Goal: Task Accomplishment & Management: Use online tool/utility

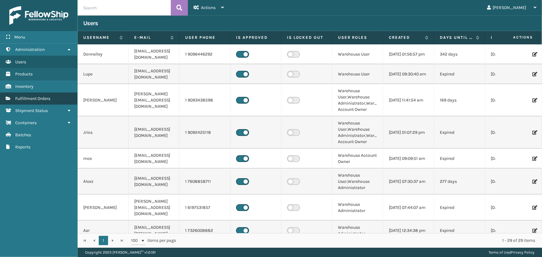
click at [45, 97] on span "Fulfillment Orders" at bounding box center [32, 98] width 35 height 5
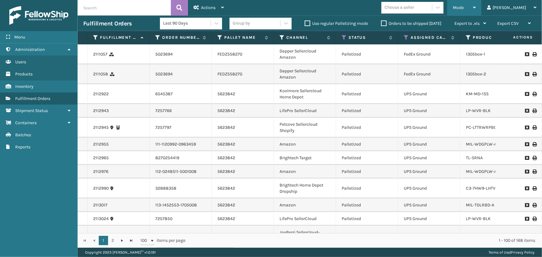
click at [463, 6] on span "Mode" at bounding box center [458, 7] width 11 height 5
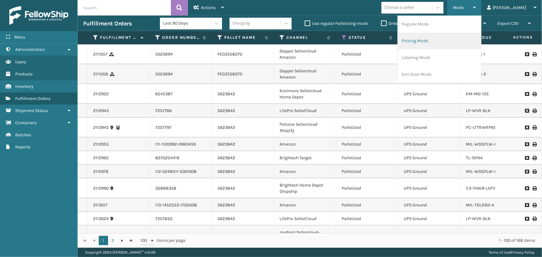
click at [435, 42] on li "Picking Mode" at bounding box center [439, 41] width 83 height 17
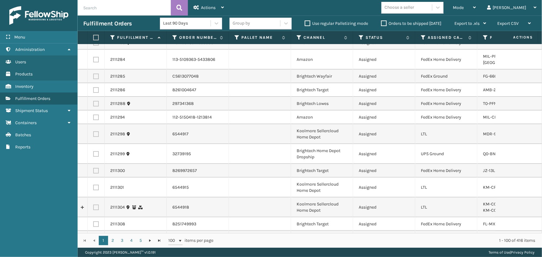
scroll to position [1354, 0]
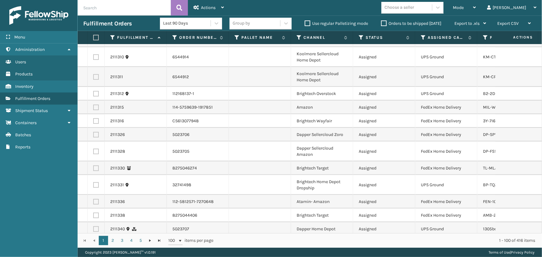
click at [414, 7] on div "Choose a seller" at bounding box center [398, 7] width 29 height 7
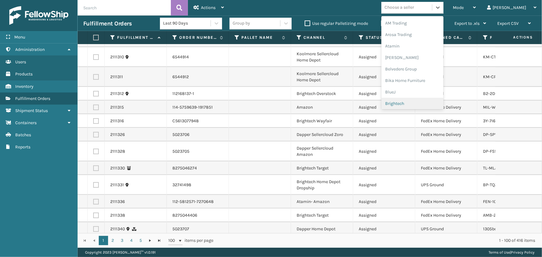
click at [423, 105] on div "Brightech" at bounding box center [412, 103] width 62 height 11
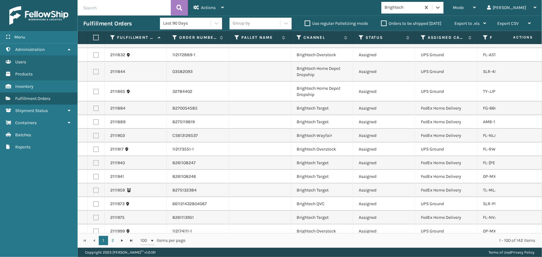
scroll to position [1241, 0]
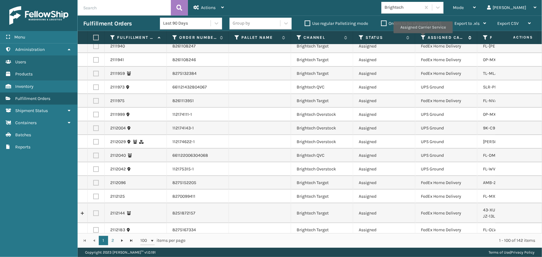
click at [422, 38] on icon at bounding box center [423, 38] width 5 height 6
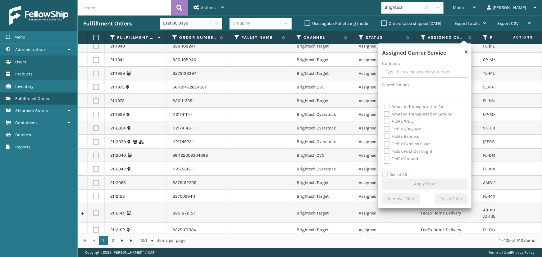
click at [398, 121] on label "FedEx 2Day" at bounding box center [399, 121] width 30 height 5
click at [384, 121] on input "FedEx 2Day" at bounding box center [384, 120] width 0 height 4
checkbox input "true"
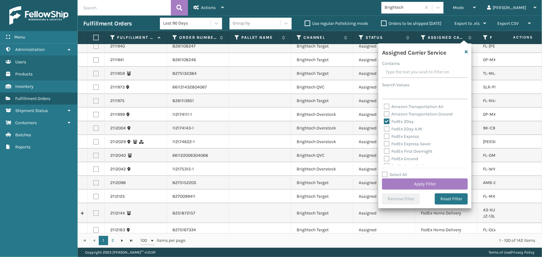
click at [408, 133] on div "FedEx Express" at bounding box center [425, 136] width 82 height 7
click at [407, 129] on label "FedEx 2Day A.M." at bounding box center [403, 128] width 39 height 5
click at [384, 129] on input "FedEx 2Day A.M." at bounding box center [384, 127] width 0 height 4
checkbox input "true"
click at [406, 141] on div "FedEx Express Saver" at bounding box center [425, 143] width 82 height 7
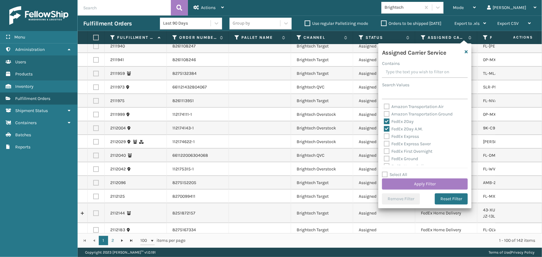
click at [401, 136] on label "FedEx Express" at bounding box center [401, 136] width 35 height 5
click at [384, 136] on input "FedEx Express" at bounding box center [384, 135] width 0 height 4
checkbox input "true"
click at [403, 146] on label "FedEx Express Saver" at bounding box center [407, 143] width 47 height 5
click at [384, 144] on input "FedEx Express Saver" at bounding box center [384, 142] width 0 height 4
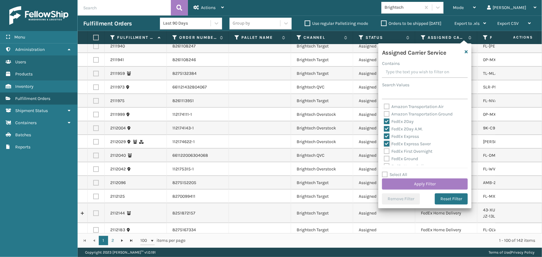
checkbox input "true"
click at [406, 153] on label "FedEx First Overnight" at bounding box center [408, 151] width 48 height 5
click at [384, 152] on input "FedEx First Overnight" at bounding box center [384, 150] width 0 height 4
checkbox input "true"
click at [405, 160] on label "FedEx Ground" at bounding box center [401, 158] width 34 height 5
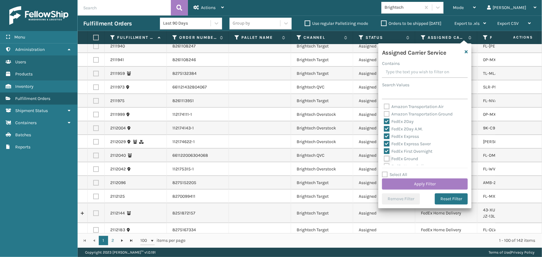
click at [384, 159] on input "FedEx Ground" at bounding box center [384, 157] width 0 height 4
checkbox input "true"
click at [399, 138] on label "FedEx Home Delivery" at bounding box center [408, 138] width 48 height 5
click at [384, 138] on input "FedEx Home Delivery" at bounding box center [384, 137] width 0 height 4
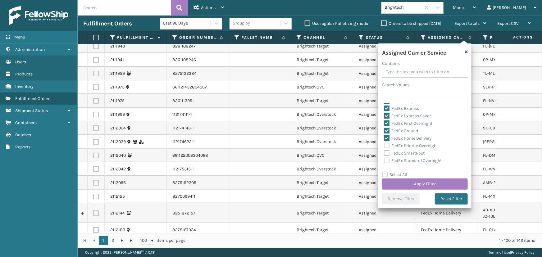
checkbox input "true"
click at [400, 144] on label "FedEx Priority Overnight" at bounding box center [411, 145] width 54 height 5
click at [384, 144] on input "FedEx Priority Overnight" at bounding box center [384, 144] width 0 height 4
checkbox input "true"
click at [400, 152] on label "FedEx SmartPost" at bounding box center [404, 153] width 41 height 5
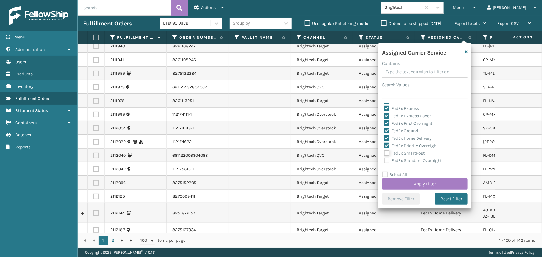
click at [384, 152] on input "FedEx SmartPost" at bounding box center [384, 152] width 0 height 4
checkbox input "true"
click at [400, 159] on label "FedEx Standard Overnight" at bounding box center [413, 160] width 58 height 5
click at [384, 159] on input "FedEx Standard Overnight" at bounding box center [384, 159] width 0 height 4
checkbox input "true"
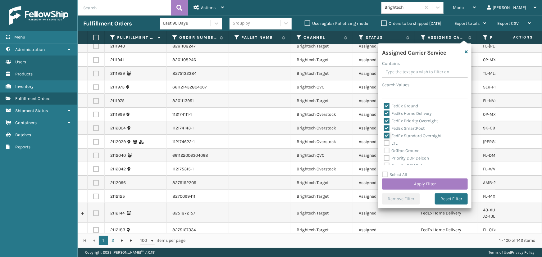
scroll to position [56, 0]
click at [412, 183] on button "Apply Filter" at bounding box center [425, 183] width 86 height 11
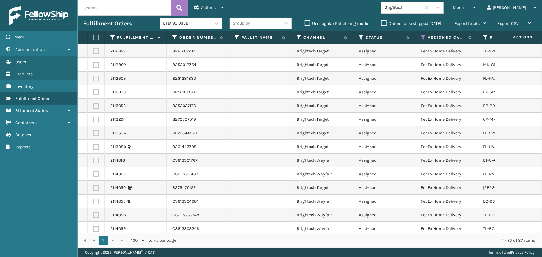
scroll to position [1040, 0]
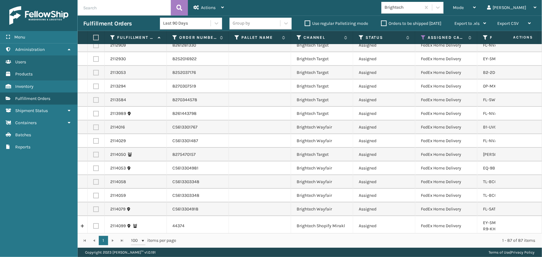
click at [97, 36] on label at bounding box center [95, 38] width 4 height 6
click at [93, 36] on input "checkbox" at bounding box center [93, 38] width 0 height 4
checkbox input "true"
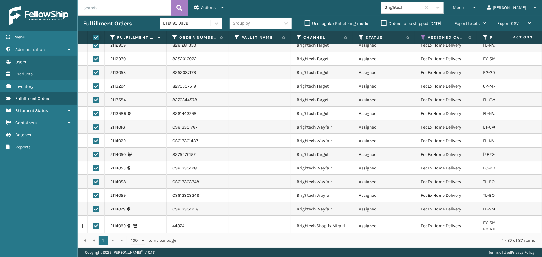
checkbox input "true"
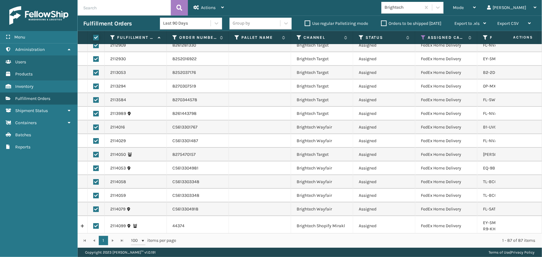
checkbox input "true"
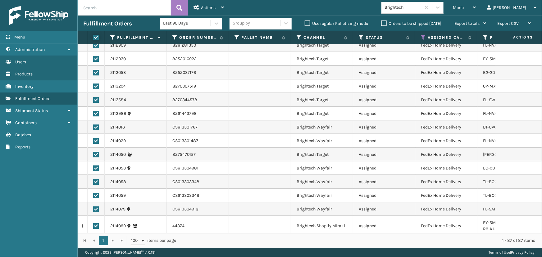
checkbox input "true"
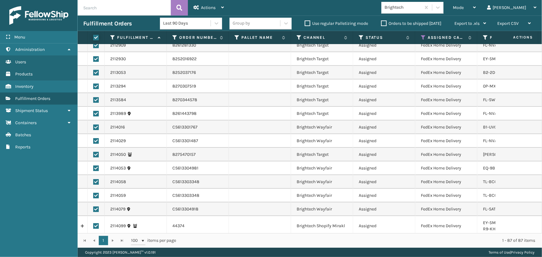
checkbox input "true"
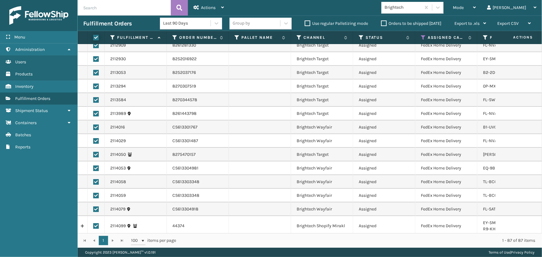
checkbox input "true"
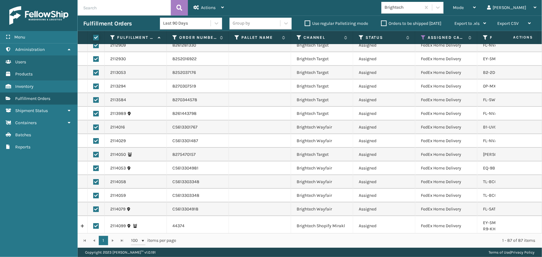
checkbox input "true"
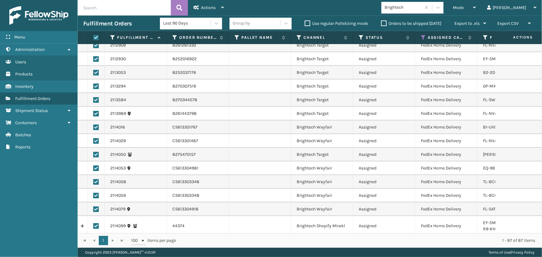
checkbox input "true"
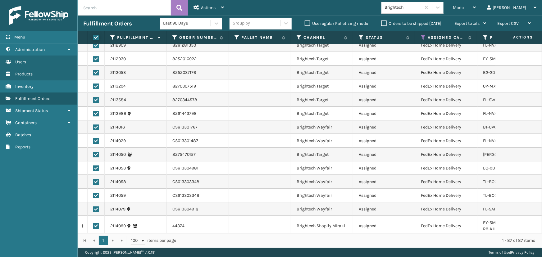
checkbox input "true"
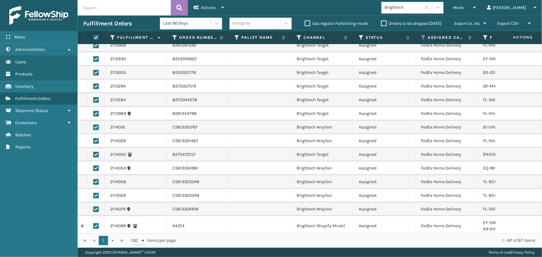
checkbox input "true"
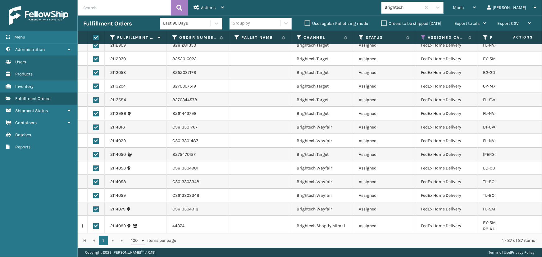
checkbox input "true"
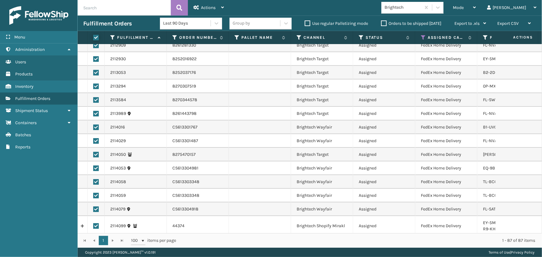
checkbox input "true"
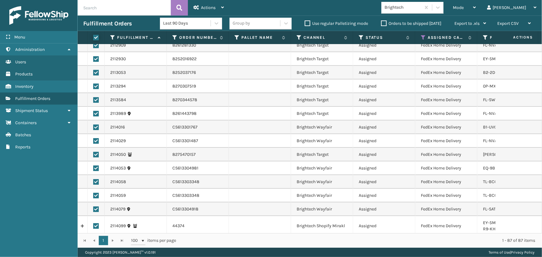
checkbox input "true"
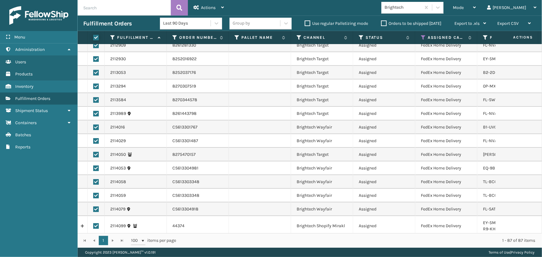
checkbox input "true"
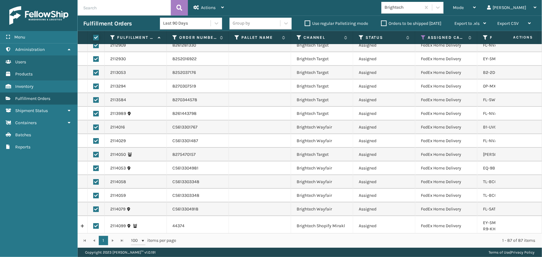
checkbox input "true"
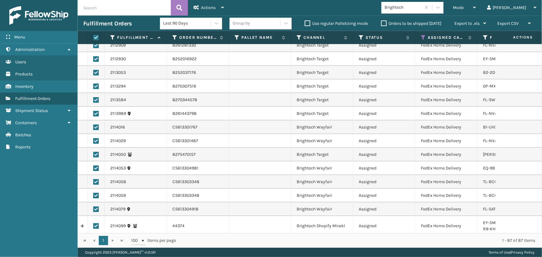
checkbox input "true"
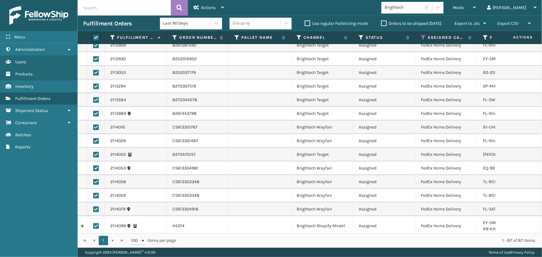
checkbox input "true"
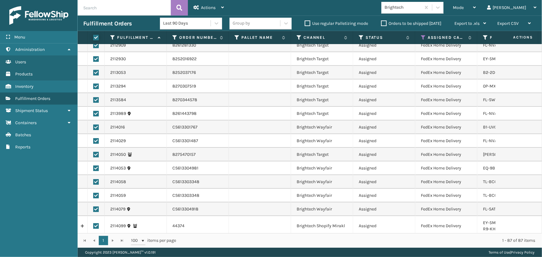
checkbox input "true"
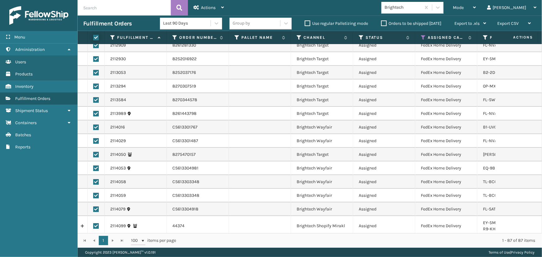
checkbox input "true"
click at [211, 7] on span "Actions" at bounding box center [208, 7] width 15 height 5
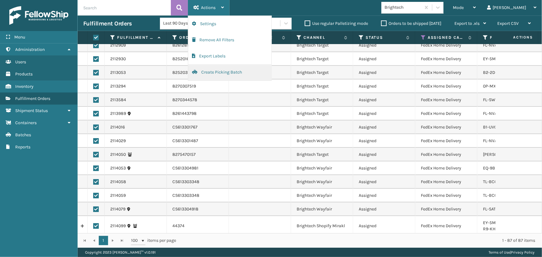
click at [221, 74] on button "Create Picking Batch" at bounding box center [229, 72] width 83 height 16
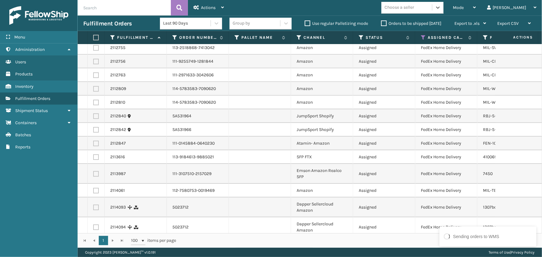
scroll to position [1008, 0]
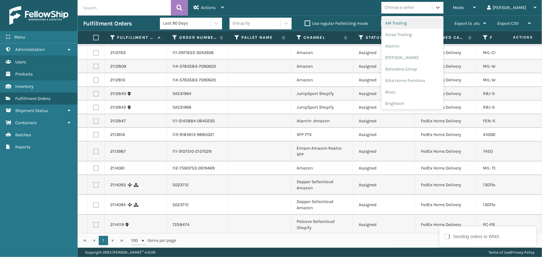
click at [432, 8] on div "Choose a seller" at bounding box center [406, 7] width 51 height 10
click at [420, 53] on div "[PERSON_NAME] Brands" at bounding box center [412, 55] width 62 height 11
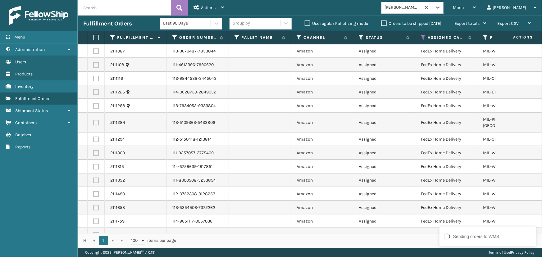
click at [97, 37] on label at bounding box center [95, 38] width 4 height 6
click at [93, 37] on input "checkbox" at bounding box center [93, 38] width 0 height 4
checkbox input "true"
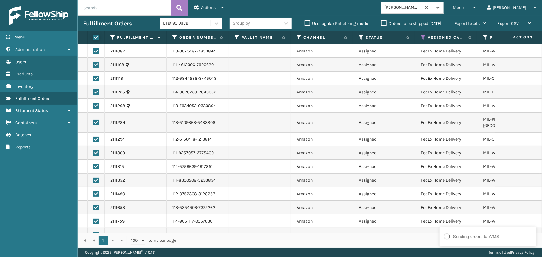
checkbox input "true"
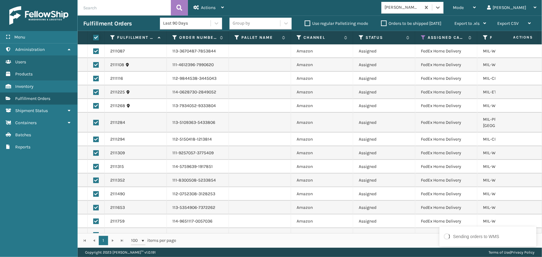
checkbox input "true"
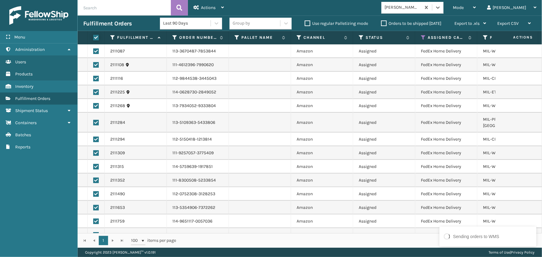
checkbox input "true"
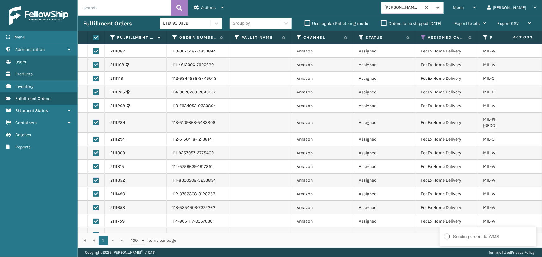
checkbox input "true"
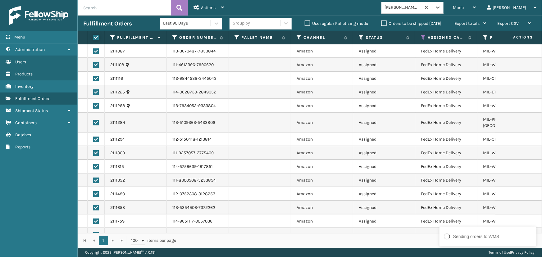
checkbox input "true"
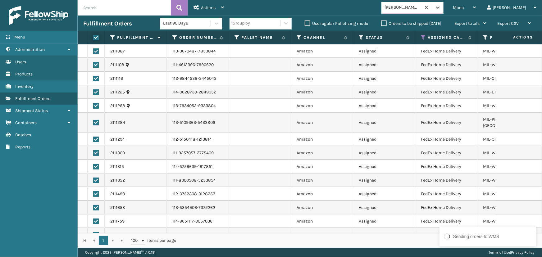
checkbox input "true"
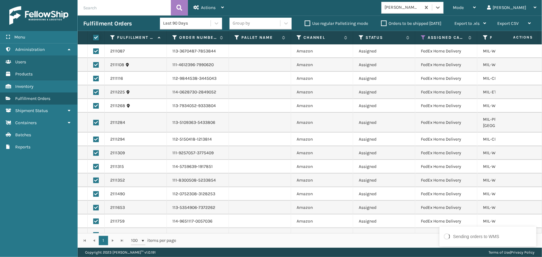
checkbox input "true"
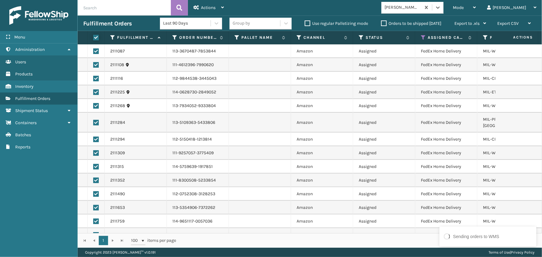
checkbox input "true"
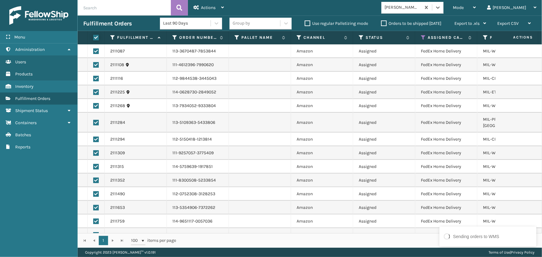
checkbox input "true"
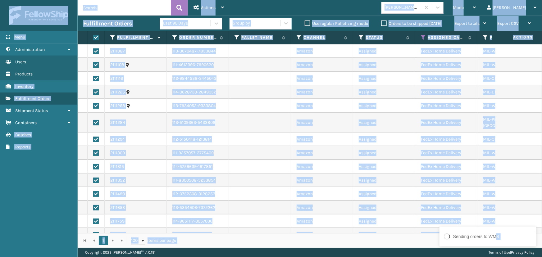
drag, startPoint x: 496, startPoint y: 234, endPoint x: 416, endPoint y: 230, distance: 79.9
click at [411, 0] on div "Sending orders to WMS Menu Administration Users Products Inventory Fulfillment …" at bounding box center [271, 0] width 542 height 0
click at [453, 165] on td "FedEx Home Delivery" at bounding box center [446, 167] width 62 height 14
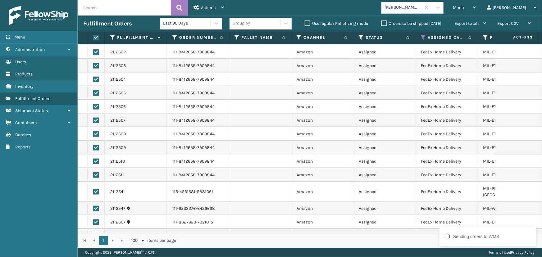
scroll to position [443, 0]
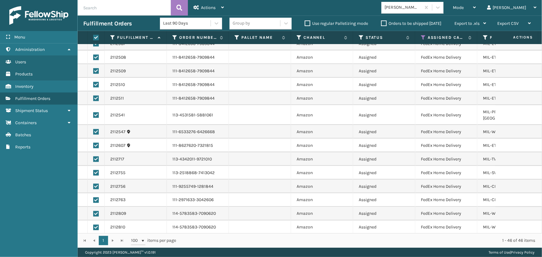
click at [215, 4] on div "Actions" at bounding box center [208, 8] width 30 height 16
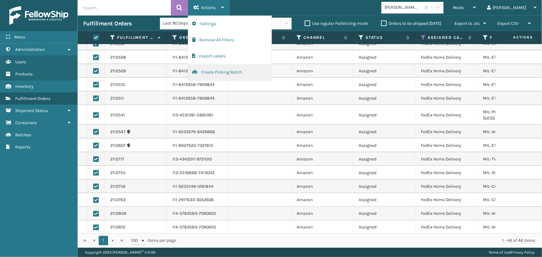
click at [212, 78] on button "Create Picking Batch" at bounding box center [229, 72] width 83 height 16
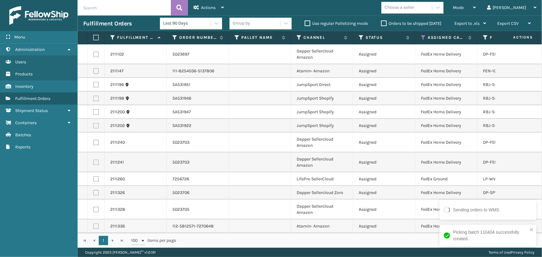
click at [414, 10] on div "Choose a seller" at bounding box center [398, 7] width 29 height 7
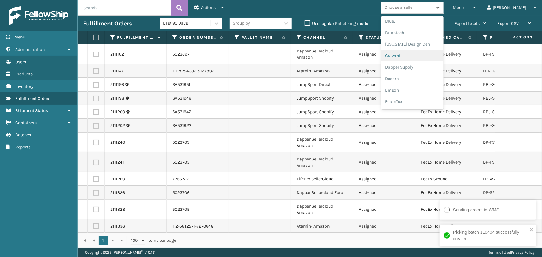
scroll to position [84, 0]
click at [412, 56] on div "Dapper Supply" at bounding box center [412, 53] width 62 height 11
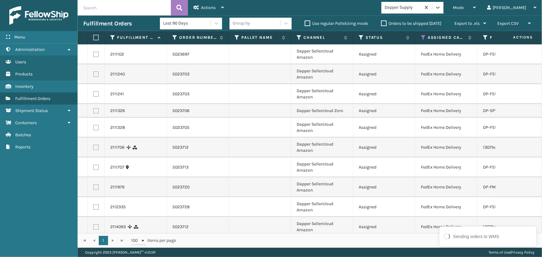
click at [96, 40] on label at bounding box center [95, 38] width 4 height 6
click at [93, 40] on input "checkbox" at bounding box center [93, 38] width 0 height 4
checkbox input "true"
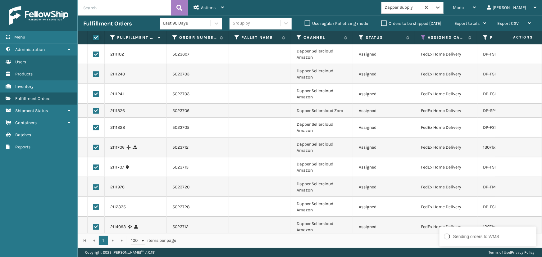
checkbox input "true"
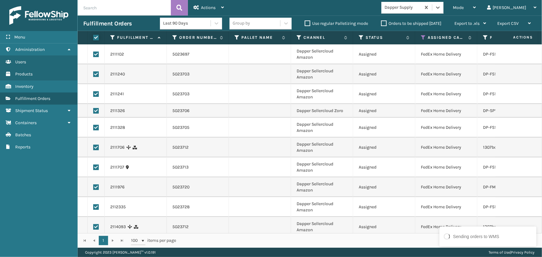
checkbox input "true"
click at [204, 8] on span "Actions" at bounding box center [208, 7] width 15 height 5
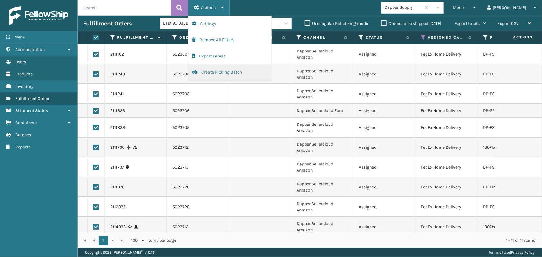
click at [218, 71] on button "Create Picking Batch" at bounding box center [229, 72] width 83 height 16
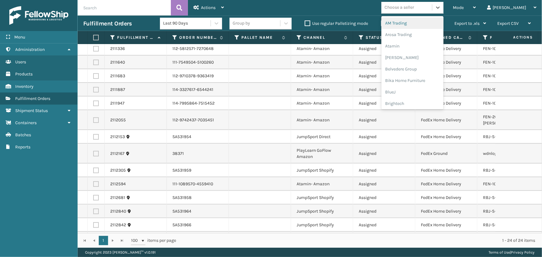
click at [432, 7] on div "Choose a seller" at bounding box center [406, 7] width 51 height 10
click at [422, 46] on div "Atamin" at bounding box center [412, 45] width 62 height 11
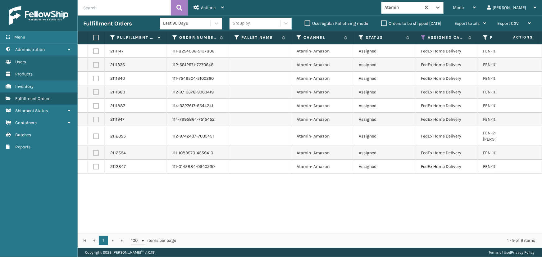
click at [95, 37] on label at bounding box center [95, 38] width 4 height 6
click at [93, 37] on input "checkbox" at bounding box center [93, 38] width 0 height 4
checkbox input "true"
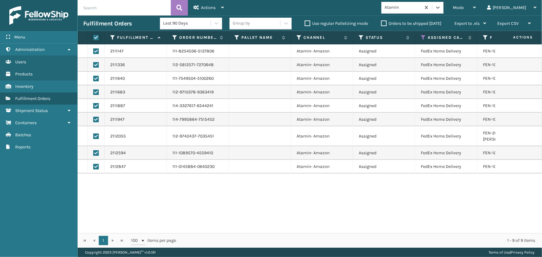
checkbox input "true"
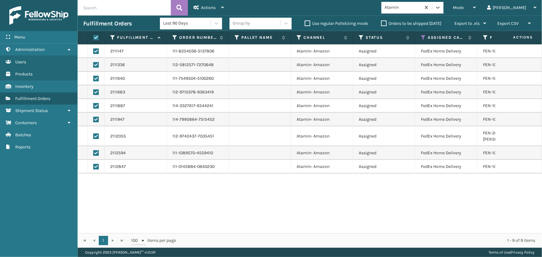
checkbox input "true"
drag, startPoint x: 218, startPoint y: 3, endPoint x: 216, endPoint y: 6, distance: 4.2
click at [217, 3] on div "Actions" at bounding box center [208, 8] width 30 height 16
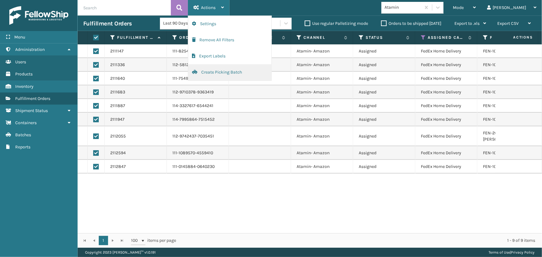
click at [219, 74] on button "Create Picking Batch" at bounding box center [229, 72] width 83 height 16
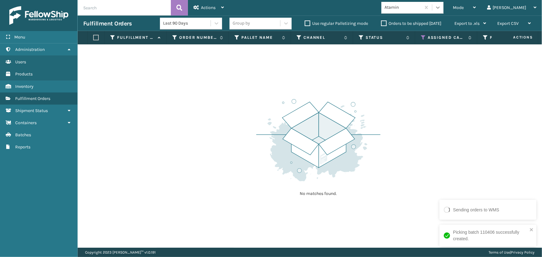
click at [443, 8] on div at bounding box center [437, 7] width 11 height 11
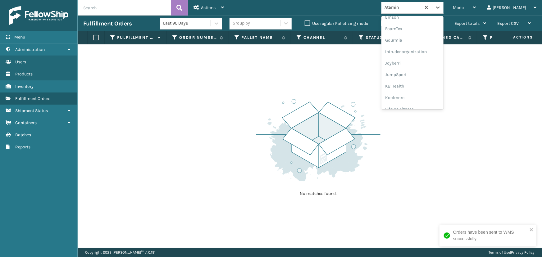
scroll to position [142, 0]
click at [423, 75] on div "JumpSport" at bounding box center [412, 76] width 62 height 11
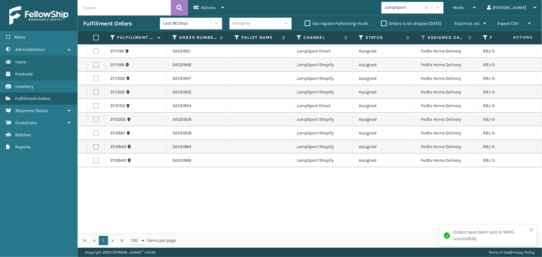
click at [96, 34] on th at bounding box center [96, 37] width 17 height 13
click at [95, 35] on label at bounding box center [95, 38] width 4 height 6
click at [93, 36] on input "checkbox" at bounding box center [93, 38] width 0 height 4
checkbox input "true"
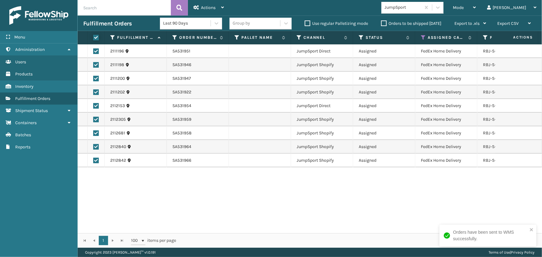
checkbox input "true"
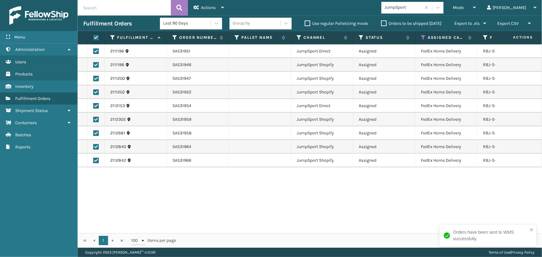
checkbox input "true"
click at [212, 6] on span "Actions" at bounding box center [208, 7] width 15 height 5
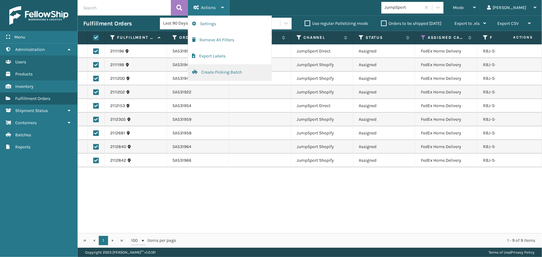
click at [211, 71] on button "Create Picking Batch" at bounding box center [229, 72] width 83 height 16
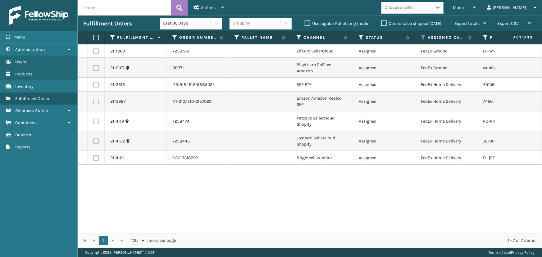
click at [97, 37] on label at bounding box center [95, 38] width 4 height 6
click at [93, 37] on input "checkbox" at bounding box center [93, 38] width 0 height 4
checkbox input "true"
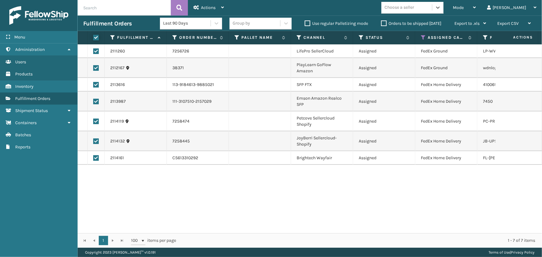
checkbox input "true"
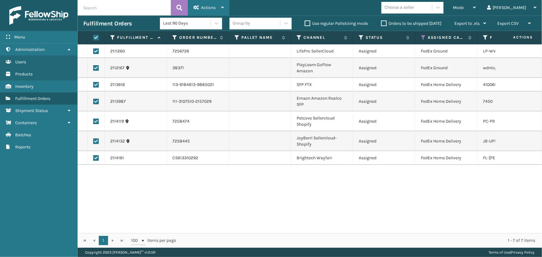
click at [214, 2] on div "Actions" at bounding box center [208, 8] width 30 height 16
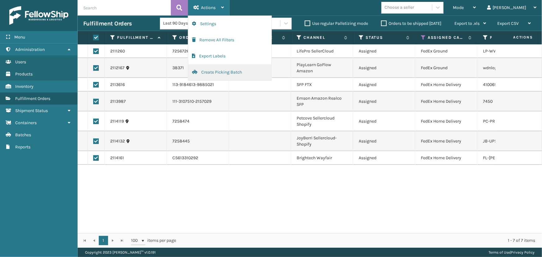
click at [211, 72] on button "Create Picking Batch" at bounding box center [229, 72] width 83 height 16
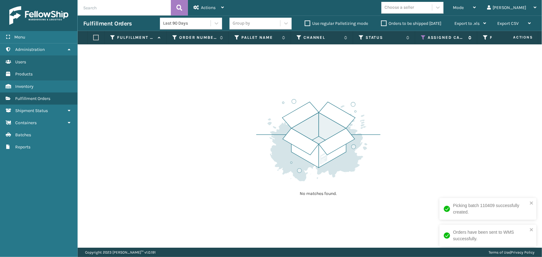
click at [424, 40] on icon at bounding box center [423, 38] width 5 height 6
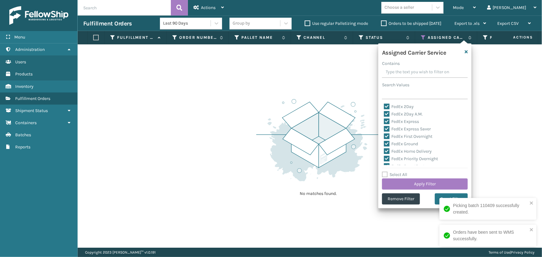
click at [391, 173] on div "Select All Apply Filter" at bounding box center [425, 180] width 86 height 19
click at [392, 174] on label "Select All" at bounding box center [394, 174] width 25 height 5
click at [392, 172] on input "Select All" at bounding box center [428, 171] width 93 height 1
checkbox input "true"
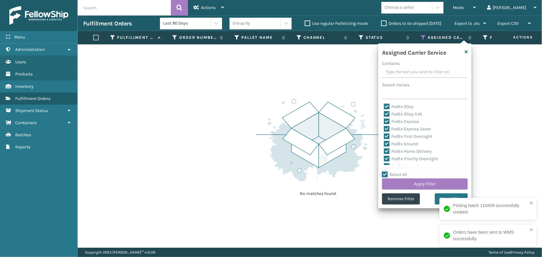
checkbox input "true"
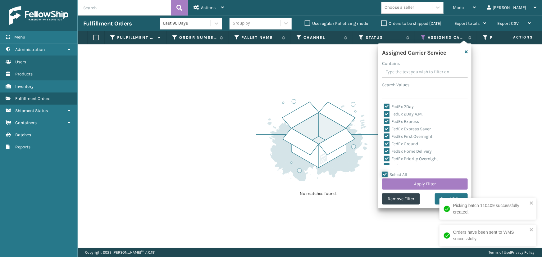
checkbox input "true"
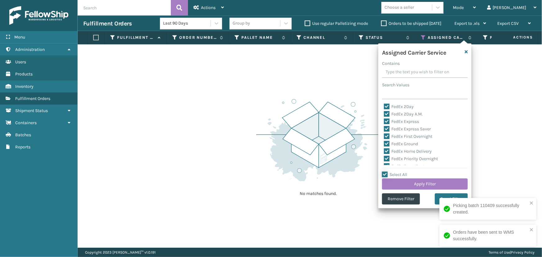
checkbox input "true"
click at [392, 174] on label "Select All" at bounding box center [394, 174] width 25 height 5
click at [392, 172] on input "Select All" at bounding box center [428, 171] width 93 height 1
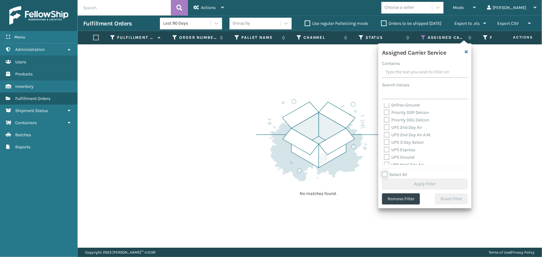
scroll to position [84, 0]
click at [398, 141] on label "UPS 2nd Day Air" at bounding box center [403, 141] width 38 height 5
click at [384, 141] on input "UPS 2nd Day Air" at bounding box center [384, 140] width 0 height 4
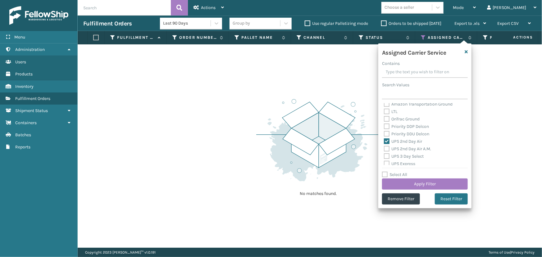
click at [401, 151] on label "UPS 2nd Day Air A.M." at bounding box center [407, 148] width 47 height 5
click at [384, 149] on input "UPS 2nd Day Air A.M." at bounding box center [384, 147] width 0 height 4
click at [402, 155] on label "UPS 3 Day Select" at bounding box center [404, 156] width 40 height 5
click at [384, 155] on input "UPS 3 Day Select" at bounding box center [384, 155] width 0 height 4
click at [403, 164] on label "UPS Express" at bounding box center [399, 163] width 31 height 5
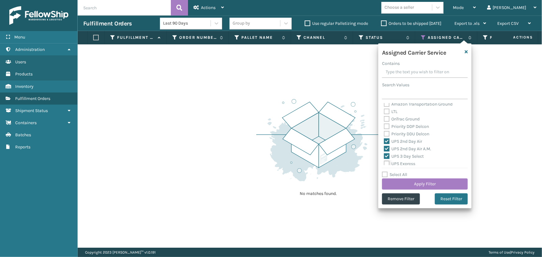
click at [384, 164] on input "UPS Express" at bounding box center [384, 162] width 0 height 4
drag, startPoint x: 395, startPoint y: 142, endPoint x: 397, endPoint y: 150, distance: 8.4
click at [395, 144] on label "UPS Ground" at bounding box center [399, 142] width 30 height 5
click at [398, 152] on label "UPS Next Day Air" at bounding box center [404, 150] width 40 height 5
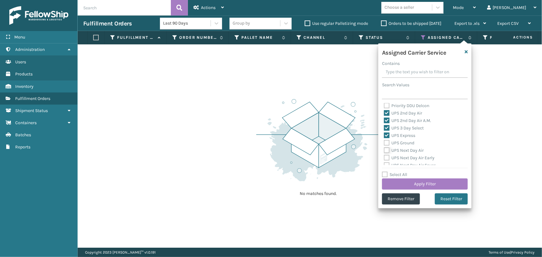
click at [384, 151] on input "UPS Next Day Air" at bounding box center [384, 149] width 0 height 4
click at [401, 157] on label "UPS Next Day Air Early" at bounding box center [409, 157] width 51 height 5
click at [384, 157] on input "UPS Next Day Air Early" at bounding box center [384, 156] width 0 height 4
click at [394, 144] on label "UPS Ground" at bounding box center [399, 142] width 30 height 5
click at [384, 143] on input "UPS Ground" at bounding box center [384, 141] width 0 height 4
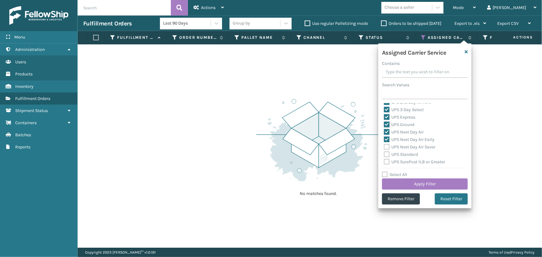
scroll to position [141, 0]
click at [402, 138] on label "UPS Next Day Air Saver" at bounding box center [410, 136] width 52 height 5
click at [384, 137] on input "UPS Next Day Air Saver" at bounding box center [384, 135] width 0 height 4
click at [401, 145] on label "UPS Standard" at bounding box center [401, 144] width 34 height 5
click at [384, 145] on input "UPS Standard" at bounding box center [384, 143] width 0 height 4
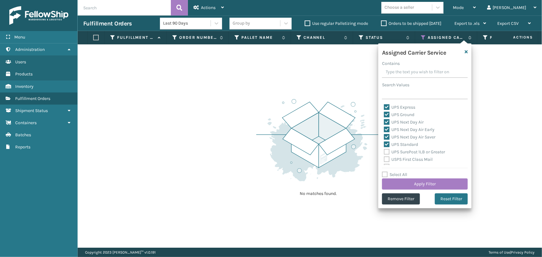
click at [400, 154] on label "UPS SurePost 1LB or Greater" at bounding box center [414, 151] width 61 height 5
click at [384, 152] on input "UPS SurePost 1LB or Greater" at bounding box center [384, 150] width 0 height 4
drag, startPoint x: 397, startPoint y: 159, endPoint x: 401, endPoint y: 164, distance: 6.4
click at [397, 159] on label "USPS First Class Mail" at bounding box center [408, 159] width 49 height 5
click at [384, 159] on input "USPS First Class Mail" at bounding box center [384, 158] width 0 height 4
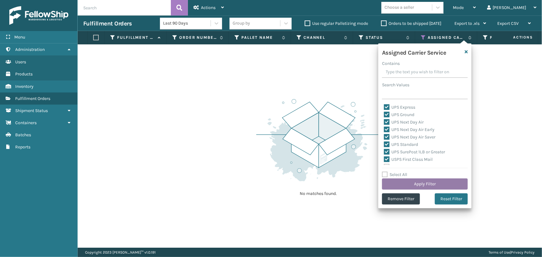
click at [414, 180] on button "Apply Filter" at bounding box center [425, 183] width 86 height 11
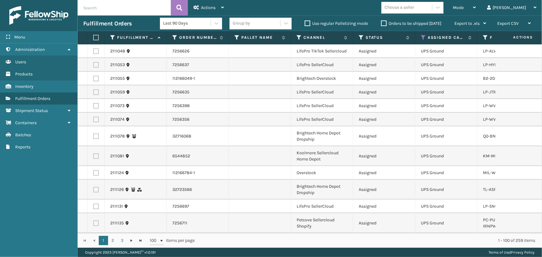
click at [414, 9] on div "Choose a seller" at bounding box center [398, 7] width 29 height 7
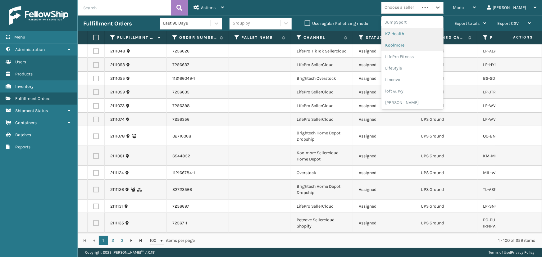
scroll to position [196, 0]
click at [437, 55] on div "LifePro Fitness" at bounding box center [412, 56] width 62 height 11
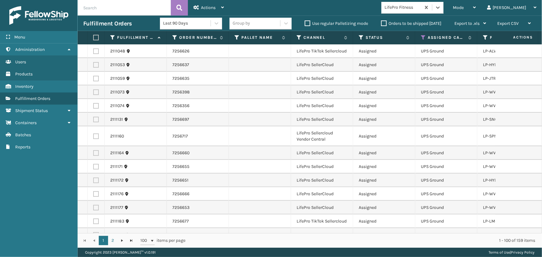
click at [96, 35] on label at bounding box center [95, 38] width 4 height 6
click at [93, 36] on input "checkbox" at bounding box center [93, 38] width 0 height 4
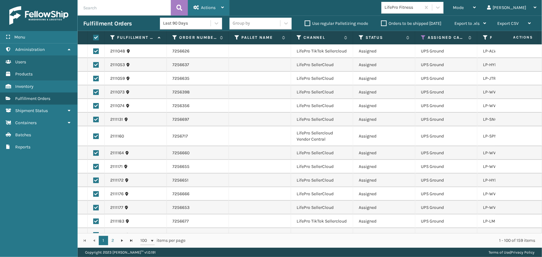
click at [210, 8] on span "Actions" at bounding box center [208, 7] width 15 height 5
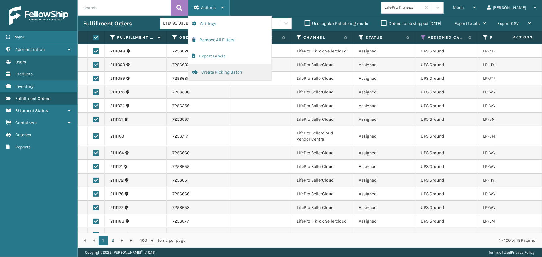
click at [205, 71] on button "Create Picking Batch" at bounding box center [229, 72] width 83 height 16
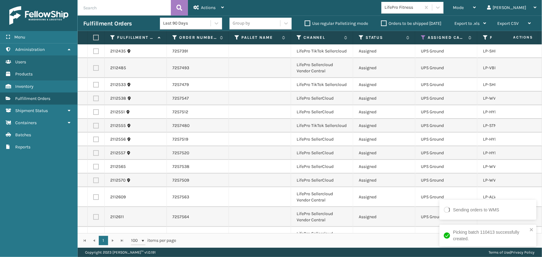
click at [94, 40] on label at bounding box center [95, 38] width 4 height 6
click at [93, 40] on input "checkbox" at bounding box center [93, 38] width 0 height 4
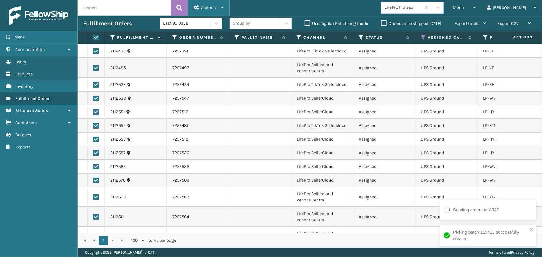
click at [210, 6] on span "Actions" at bounding box center [208, 7] width 15 height 5
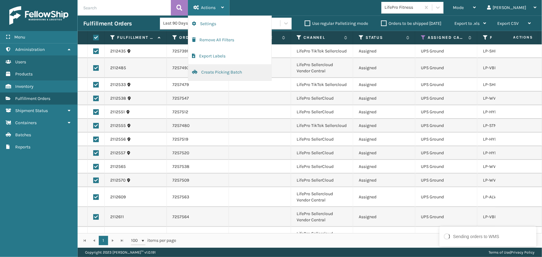
click at [227, 73] on button "Create Picking Batch" at bounding box center [229, 72] width 83 height 16
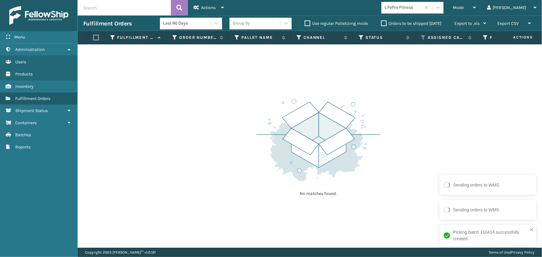
click at [269, 137] on img at bounding box center [318, 140] width 124 height 86
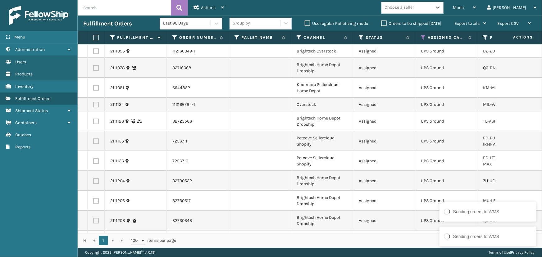
click at [414, 8] on div "Choose a seller" at bounding box center [398, 7] width 29 height 7
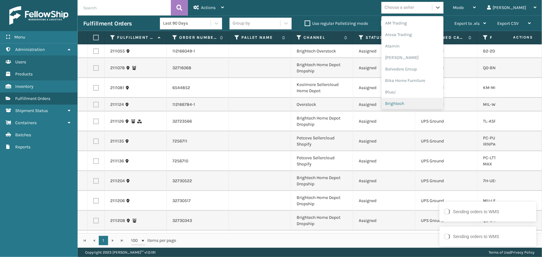
click at [433, 103] on div "Brightech" at bounding box center [412, 103] width 62 height 11
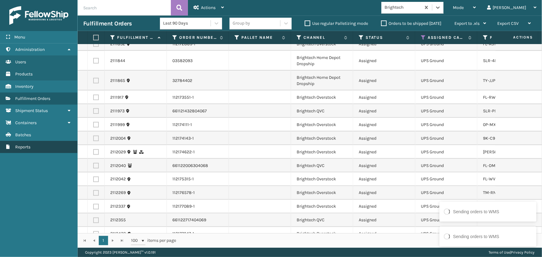
scroll to position [466, 0]
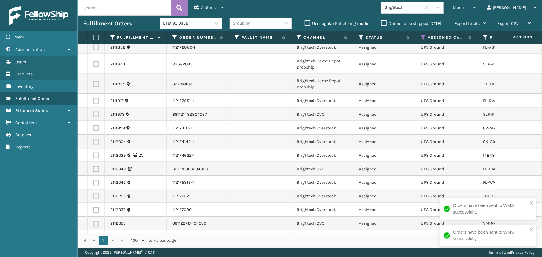
click at [485, 161] on td "[PERSON_NAME]-BS" at bounding box center [508, 156] width 62 height 14
click at [349, 119] on td "Brightech QVC" at bounding box center [322, 115] width 62 height 14
click at [97, 38] on label at bounding box center [95, 38] width 4 height 6
click at [93, 38] on input "checkbox" at bounding box center [93, 38] width 0 height 4
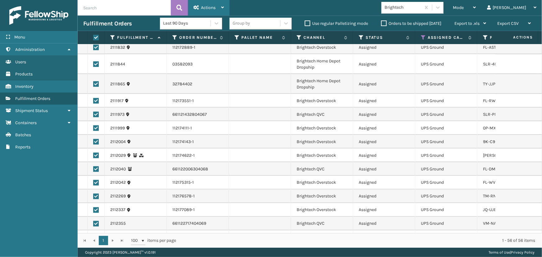
click at [206, 8] on span "Actions" at bounding box center [208, 7] width 15 height 5
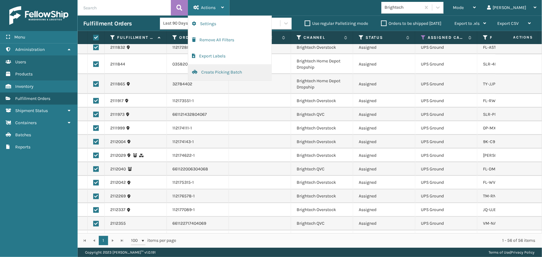
click at [206, 74] on button "Create Picking Batch" at bounding box center [229, 72] width 83 height 16
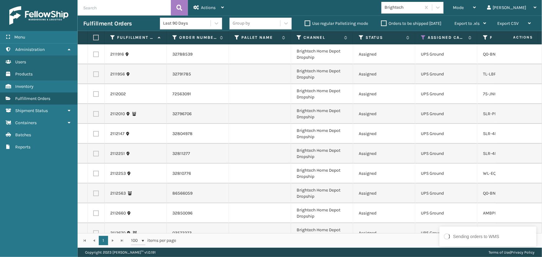
scroll to position [133, 0]
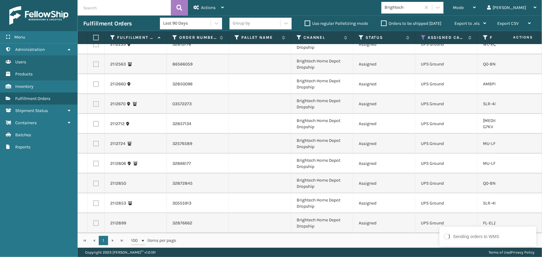
click at [95, 37] on label at bounding box center [95, 38] width 4 height 6
click at [93, 37] on input "checkbox" at bounding box center [93, 38] width 0 height 4
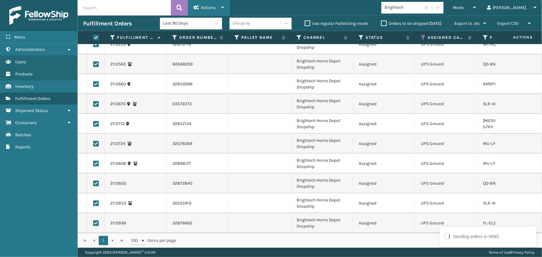
click at [217, 4] on div "Actions" at bounding box center [208, 8] width 30 height 16
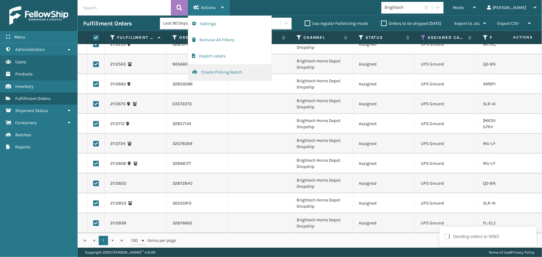
click at [233, 75] on button "Create Picking Batch" at bounding box center [229, 72] width 83 height 16
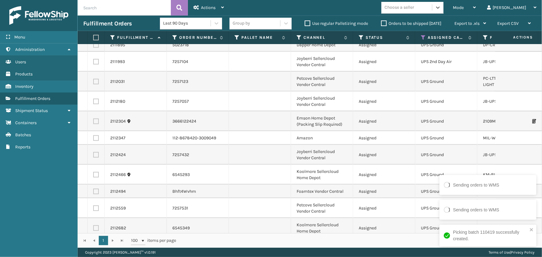
scroll to position [577, 0]
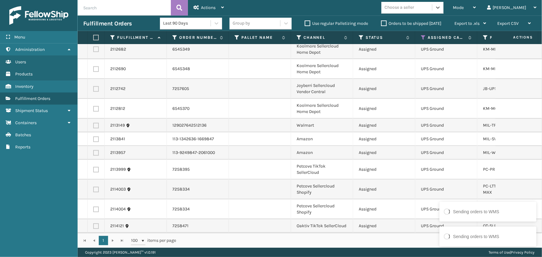
click at [432, 8] on div "Choose a seller" at bounding box center [406, 7] width 51 height 10
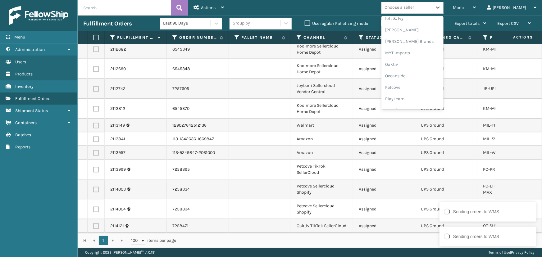
scroll to position [309, 0]
click at [421, 47] on div "Petcove" at bounding box center [412, 46] width 62 height 11
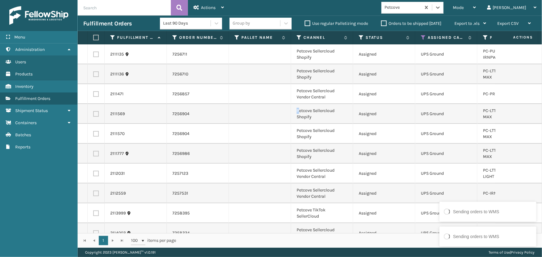
click at [297, 111] on td "Petcove Sellercloud Shopify" at bounding box center [322, 114] width 62 height 20
click at [96, 36] on label at bounding box center [95, 38] width 4 height 6
click at [93, 36] on input "checkbox" at bounding box center [93, 38] width 0 height 4
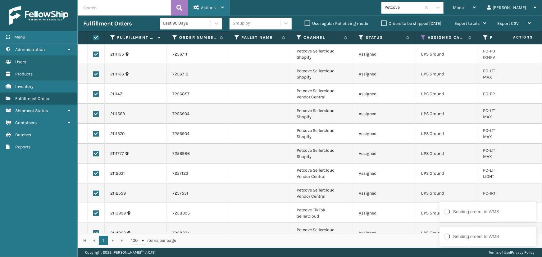
click at [215, 6] on div "Actions" at bounding box center [208, 8] width 30 height 16
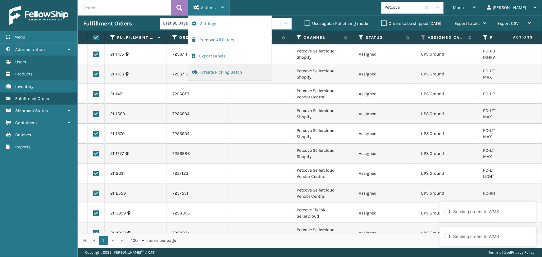
click at [225, 71] on button "Create Picking Batch" at bounding box center [229, 72] width 83 height 16
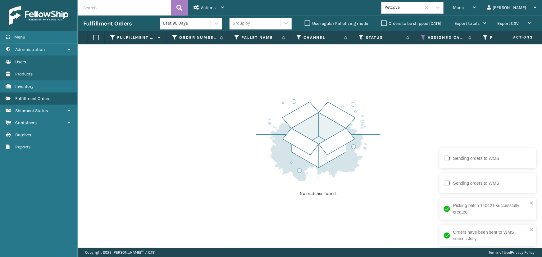
click at [289, 85] on div "No matches found." at bounding box center [310, 145] width 464 height 203
click at [443, 9] on div at bounding box center [437, 7] width 11 height 11
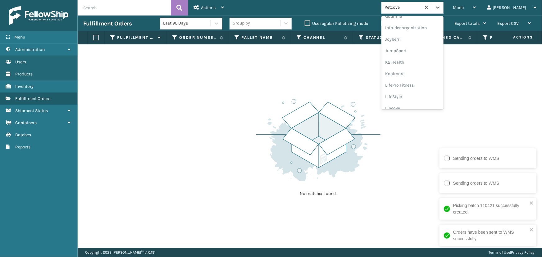
scroll to position [169, 0]
click at [425, 70] on div "Koolmore" at bounding box center [412, 71] width 62 height 11
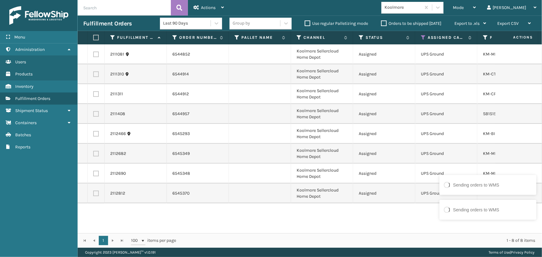
click at [96, 36] on label at bounding box center [95, 38] width 4 height 6
click at [93, 36] on input "checkbox" at bounding box center [93, 38] width 0 height 4
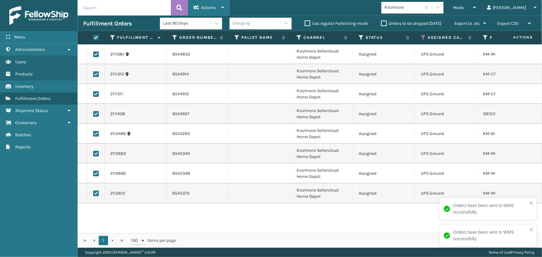
click at [205, 4] on div "Actions" at bounding box center [208, 8] width 30 height 16
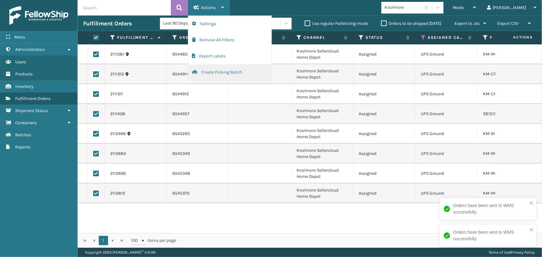
click at [212, 73] on button "Create Picking Batch" at bounding box center [229, 72] width 83 height 16
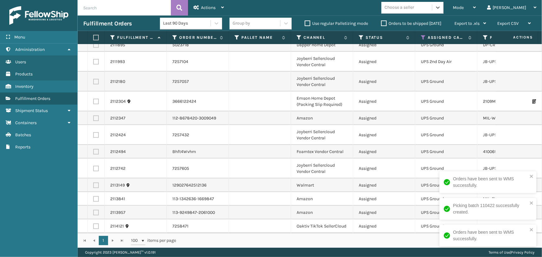
scroll to position [200, 0]
click at [414, 9] on div "Choose a seller" at bounding box center [398, 7] width 29 height 7
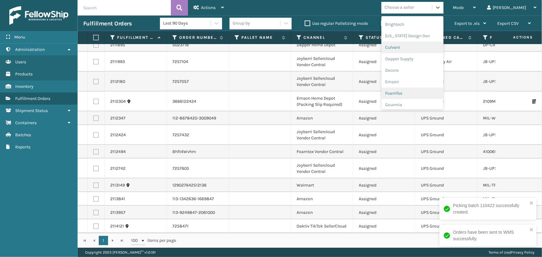
scroll to position [84, 0]
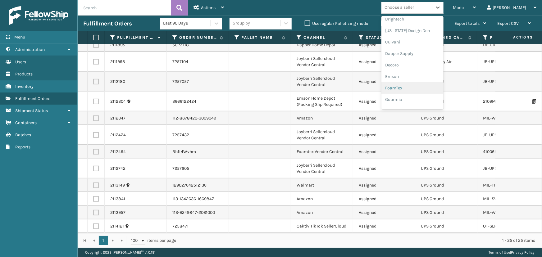
click at [426, 87] on div "FoamTex" at bounding box center [412, 87] width 62 height 11
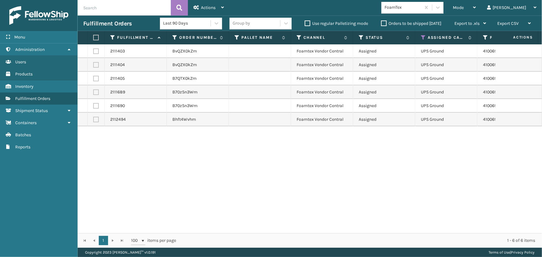
click at [95, 37] on label at bounding box center [95, 38] width 4 height 6
click at [93, 37] on input "checkbox" at bounding box center [93, 38] width 0 height 4
click at [208, 6] on span "Actions" at bounding box center [208, 7] width 15 height 5
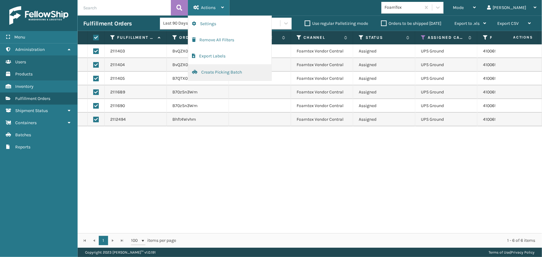
click at [214, 73] on button "Create Picking Batch" at bounding box center [229, 72] width 83 height 16
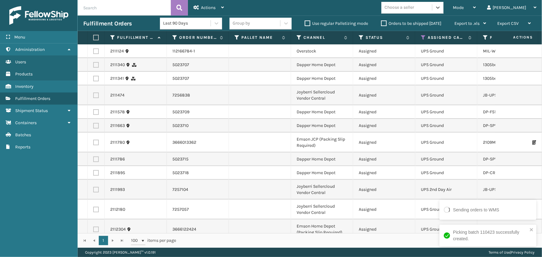
click at [414, 8] on div "Choose a seller" at bounding box center [398, 7] width 29 height 7
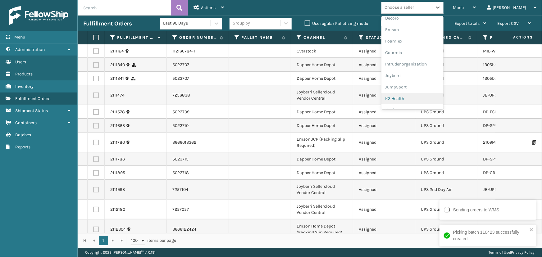
scroll to position [57, 0]
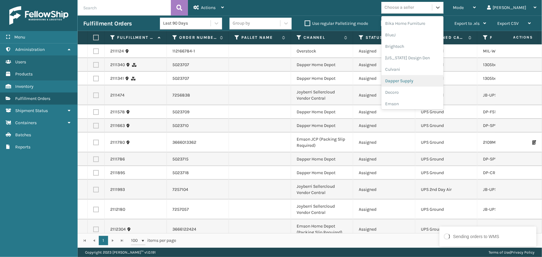
click at [428, 83] on div "Dapper Supply" at bounding box center [412, 80] width 62 height 11
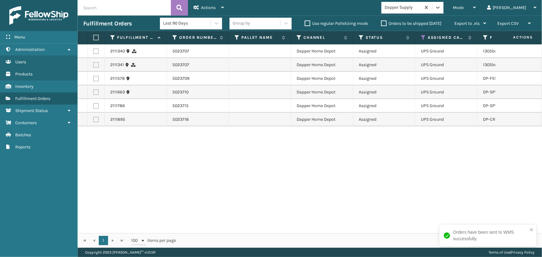
click at [96, 38] on label at bounding box center [95, 38] width 4 height 6
click at [93, 38] on input "checkbox" at bounding box center [93, 38] width 0 height 4
click at [204, 6] on span "Actions" at bounding box center [208, 7] width 15 height 5
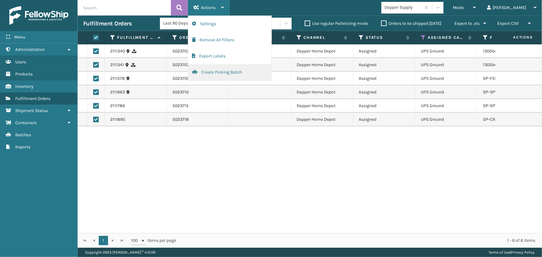
click at [213, 71] on button "Create Picking Batch" at bounding box center [229, 72] width 83 height 16
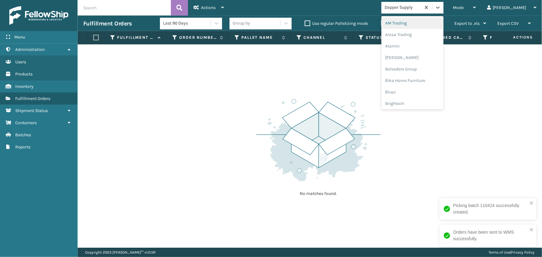
click at [421, 6] on div "Dapper Supply" at bounding box center [402, 7] width 37 height 7
click at [431, 83] on div "[PERSON_NAME] Brands" at bounding box center [412, 85] width 62 height 11
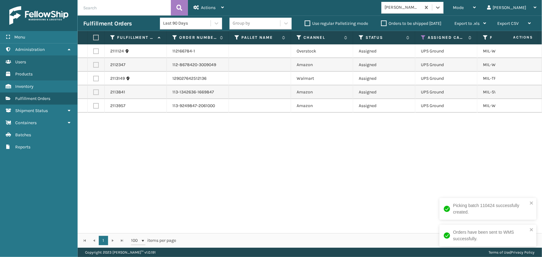
click at [94, 37] on label at bounding box center [95, 38] width 4 height 6
click at [93, 37] on input "checkbox" at bounding box center [93, 38] width 0 height 4
click at [197, 9] on icon at bounding box center [196, 7] width 6 height 4
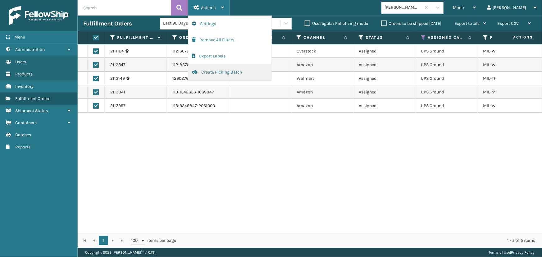
click at [221, 73] on button "Create Picking Batch" at bounding box center [229, 72] width 83 height 16
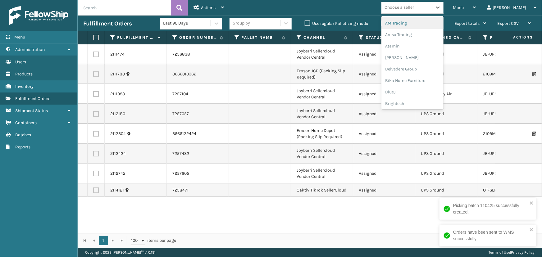
click at [414, 5] on div "Choose a seller" at bounding box center [398, 7] width 29 height 7
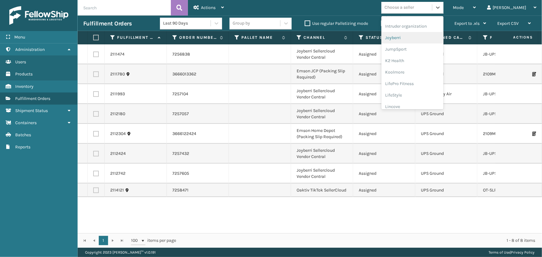
click at [418, 38] on div "Joyberri" at bounding box center [412, 37] width 62 height 11
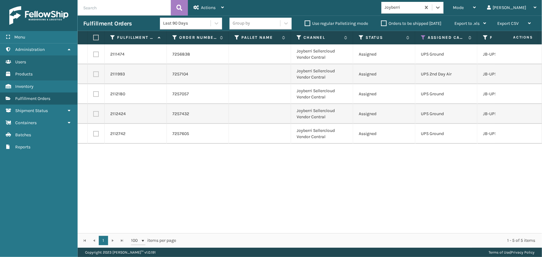
click at [97, 37] on label at bounding box center [95, 38] width 4 height 6
click at [93, 37] on input "checkbox" at bounding box center [93, 38] width 0 height 4
click at [206, 7] on span "Actions" at bounding box center [208, 7] width 15 height 5
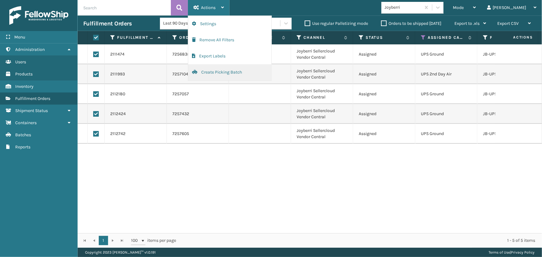
click at [224, 68] on button "Create Picking Batch" at bounding box center [229, 72] width 83 height 16
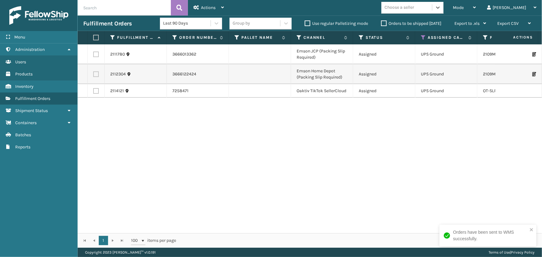
click at [96, 52] on label at bounding box center [96, 55] width 6 height 6
click at [93, 52] on input "checkbox" at bounding box center [93, 54] width 0 height 4
click at [97, 38] on label at bounding box center [95, 38] width 4 height 6
click at [93, 38] on input "checkbox" at bounding box center [93, 38] width 0 height 4
click at [212, 8] on span "Actions" at bounding box center [208, 7] width 15 height 5
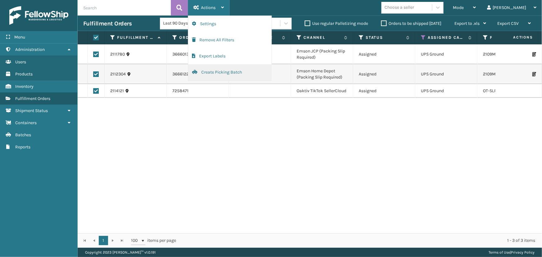
click at [219, 67] on button "Create Picking Batch" at bounding box center [229, 72] width 83 height 16
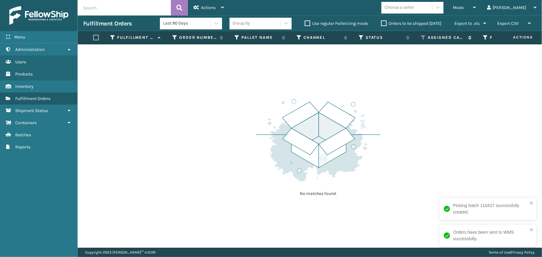
click at [422, 39] on icon at bounding box center [423, 38] width 5 height 6
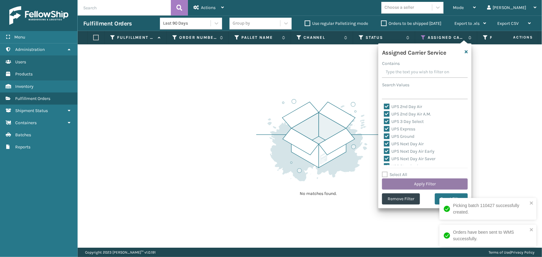
click at [416, 182] on button "Apply Filter" at bounding box center [425, 183] width 86 height 11
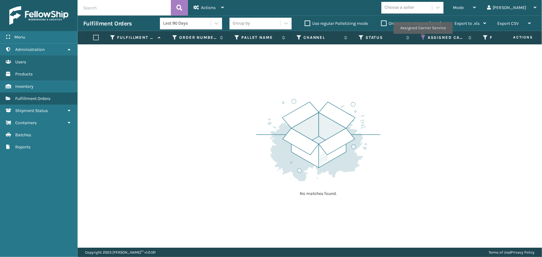
drag, startPoint x: 422, startPoint y: 38, endPoint x: 426, endPoint y: 41, distance: 4.6
click at [422, 38] on icon at bounding box center [423, 38] width 5 height 6
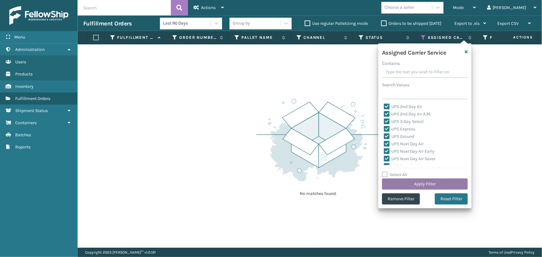
click at [431, 182] on button "Apply Filter" at bounding box center [425, 183] width 86 height 11
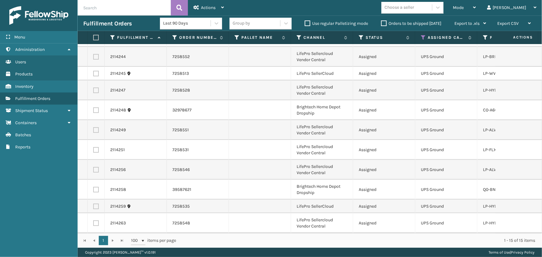
scroll to position [0, 0]
